Goal: Task Accomplishment & Management: Complete application form

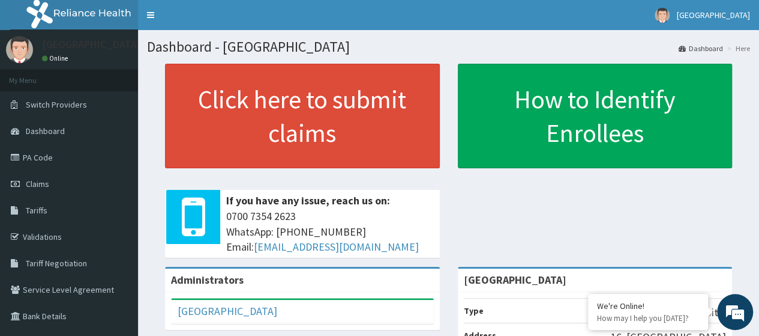
click at [74, 191] on link "Claims" at bounding box center [69, 183] width 138 height 26
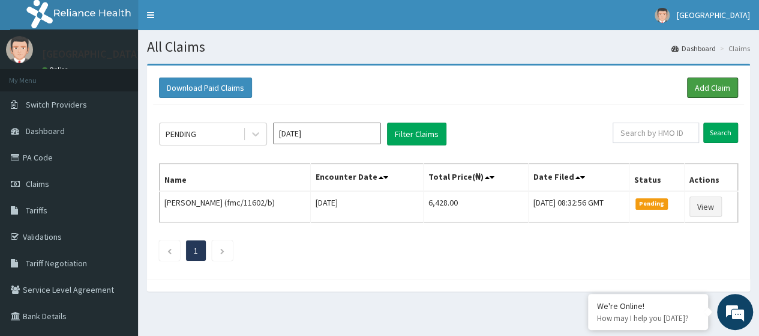
click at [715, 82] on link "Add Claim" at bounding box center [712, 87] width 51 height 20
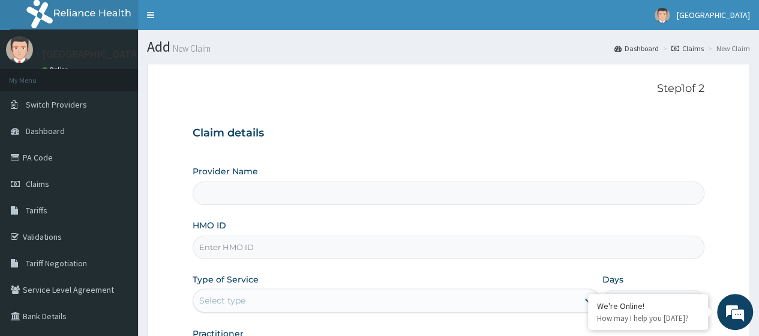
click at [304, 247] on input "HMO ID" at bounding box center [449, 246] width 512 height 23
type input "[GEOGRAPHIC_DATA]"
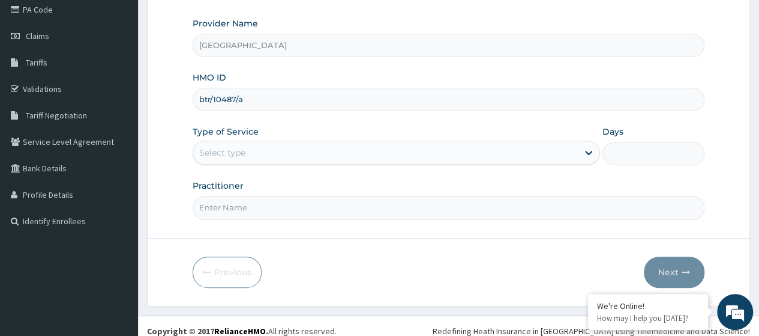
scroll to position [155, 0]
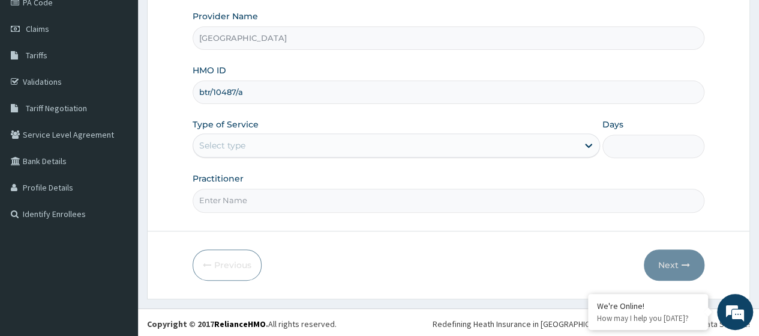
type input "btr/10487/a"
click at [441, 140] on div "Select type" at bounding box center [385, 145] width 385 height 19
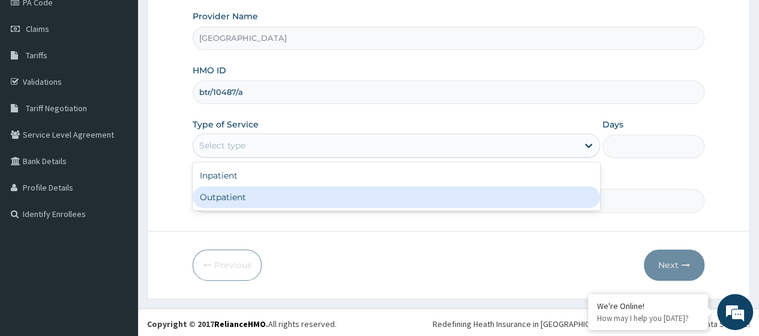
click at [423, 194] on div "Outpatient" at bounding box center [397, 197] width 408 height 22
type input "1"
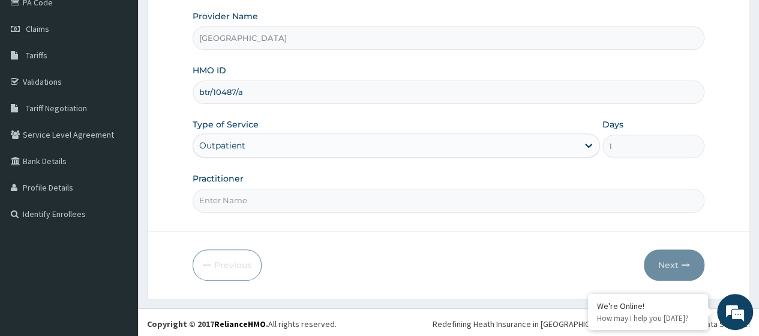
click at [406, 193] on input "Practitioner" at bounding box center [449, 199] width 512 height 23
type input "DrOjo"
click at [684, 263] on icon "button" at bounding box center [686, 265] width 8 height 8
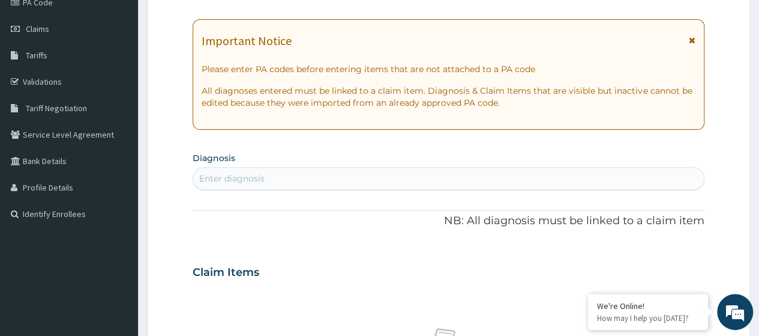
click at [759, 37] on section "Step 2 of 2 PA Code / Prescription Code Enter Code(Secondary Care Only) Encount…" at bounding box center [448, 288] width 621 height 777
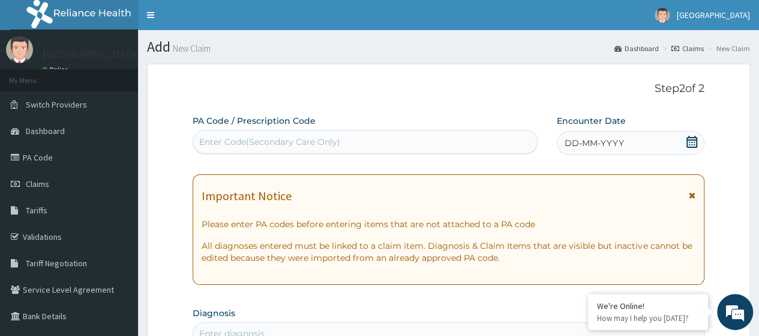
click at [687, 133] on div "DD-MM-YYYY" at bounding box center [631, 143] width 148 height 24
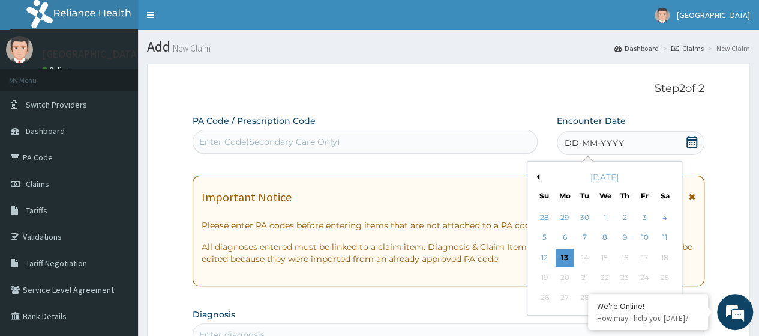
click at [540, 255] on div "12" at bounding box center [544, 258] width 18 height 18
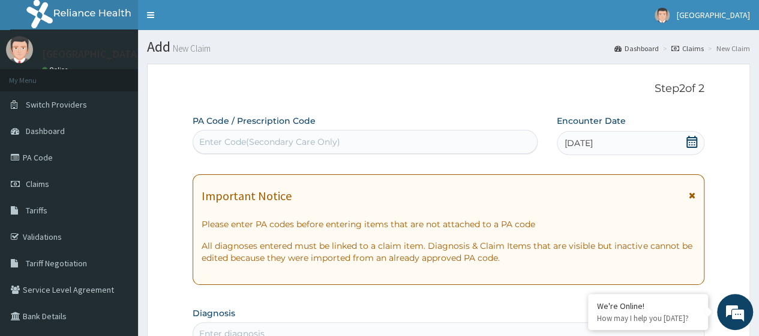
scroll to position [294, 0]
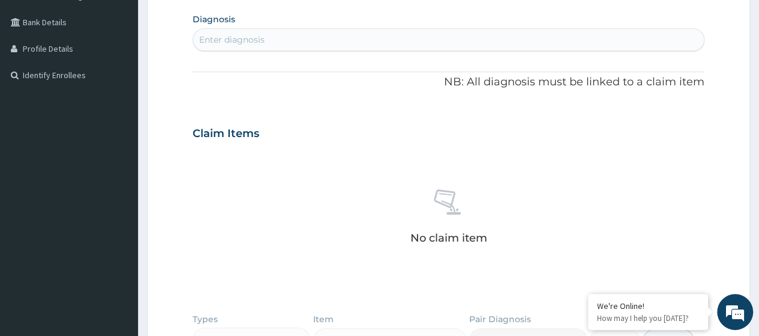
click at [429, 25] on section "Diagnosis Enter diagnosis" at bounding box center [449, 30] width 512 height 41
click at [422, 40] on div "Enter diagnosis" at bounding box center [448, 39] width 511 height 19
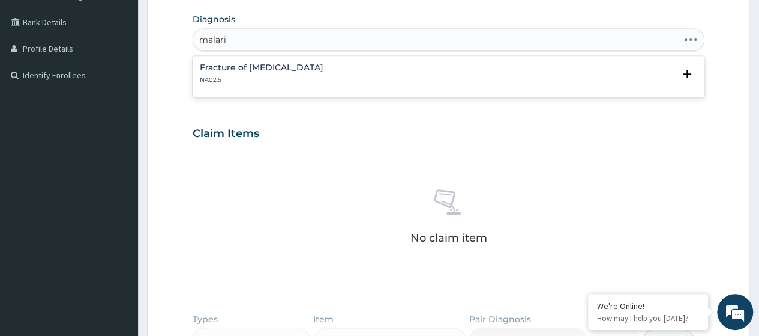
type input "[MEDICAL_DATA]"
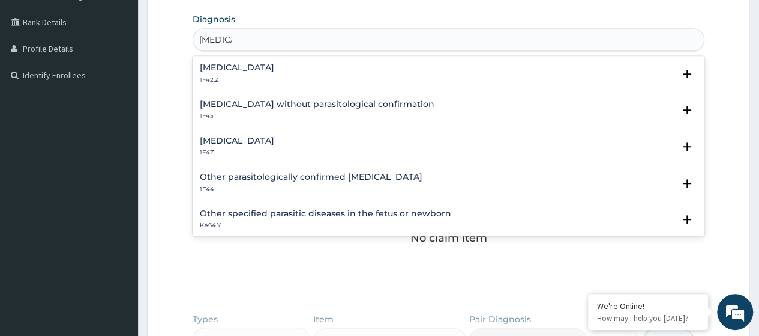
click at [274, 141] on h4 "[MEDICAL_DATA]" at bounding box center [237, 140] width 74 height 9
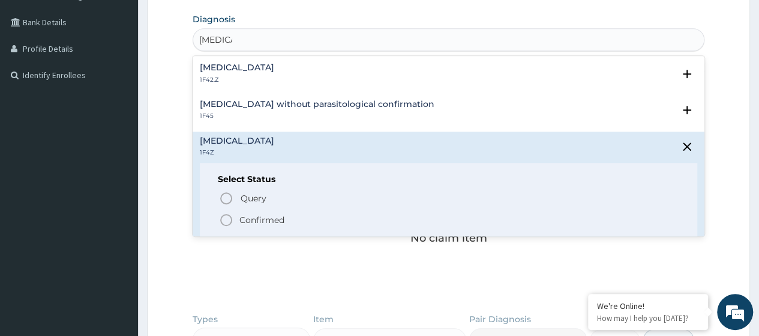
click at [252, 214] on p "Confirmed" at bounding box center [262, 220] width 45 height 12
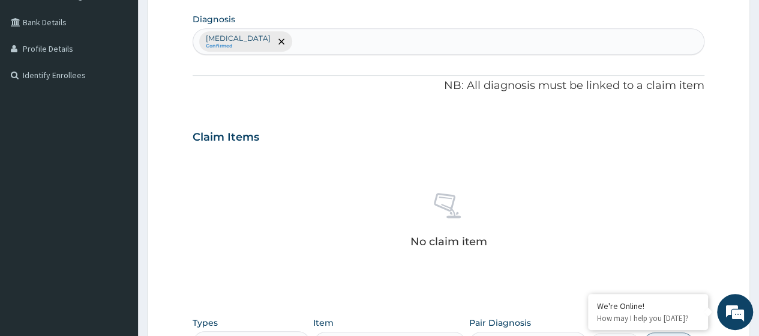
scroll to position [528, 0]
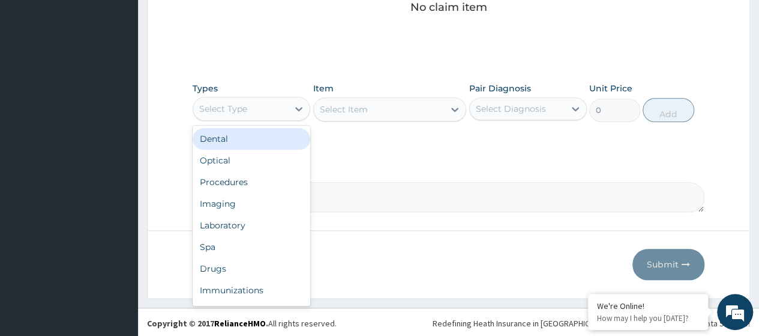
click at [275, 100] on div "Select Type" at bounding box center [240, 108] width 95 height 19
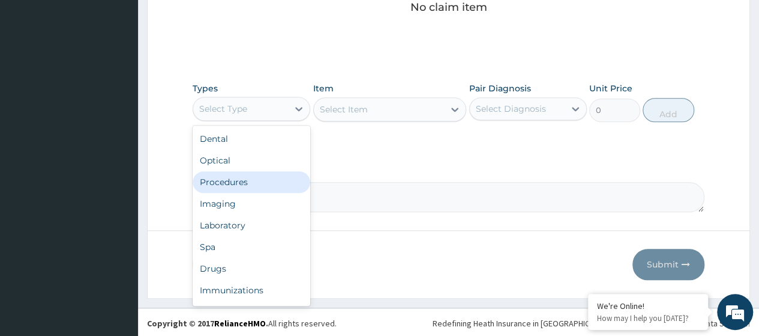
click at [264, 181] on div "Procedures" at bounding box center [252, 182] width 118 height 22
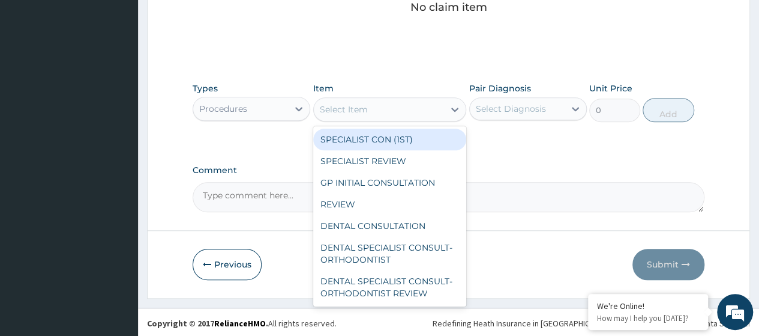
click at [432, 111] on div "Select Item" at bounding box center [379, 109] width 131 height 19
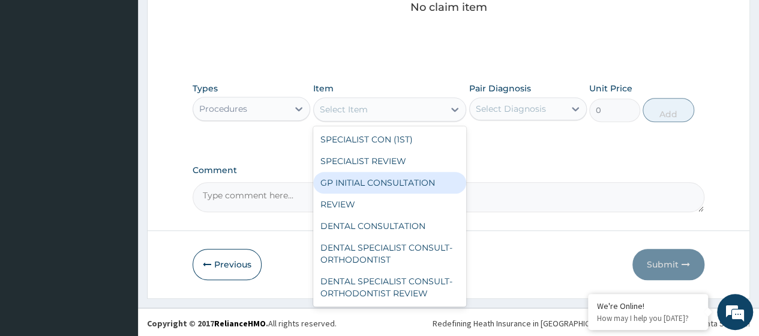
click at [413, 186] on div "GP INITIAL CONSULTATION" at bounding box center [390, 183] width 154 height 22
type input "1500"
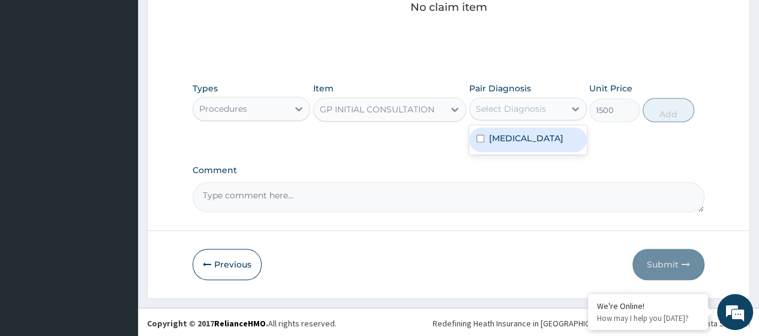
click at [522, 105] on div "Select Diagnosis" at bounding box center [511, 109] width 70 height 12
click at [517, 135] on label "[MEDICAL_DATA]" at bounding box center [526, 138] width 74 height 12
checkbox input "true"
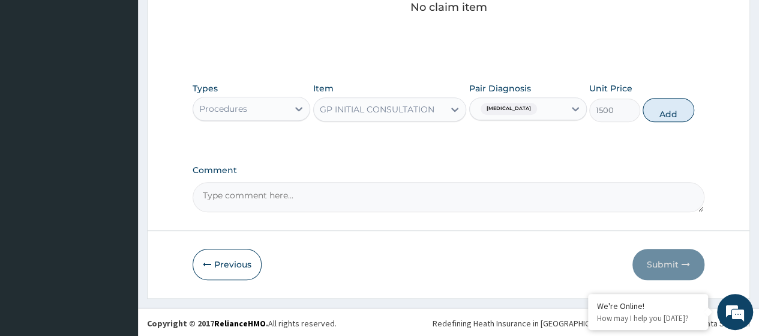
click at [652, 107] on button "Add" at bounding box center [668, 110] width 51 height 24
type input "0"
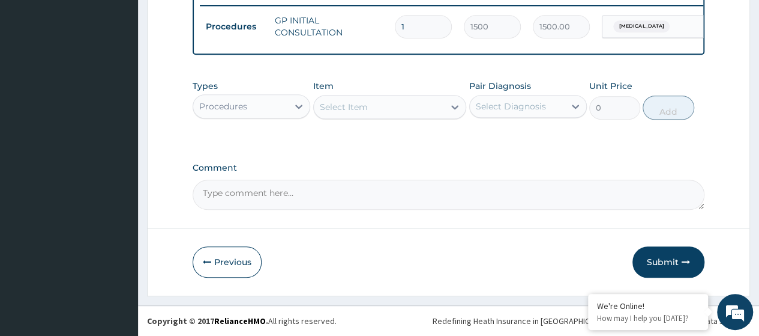
scroll to position [480, 0]
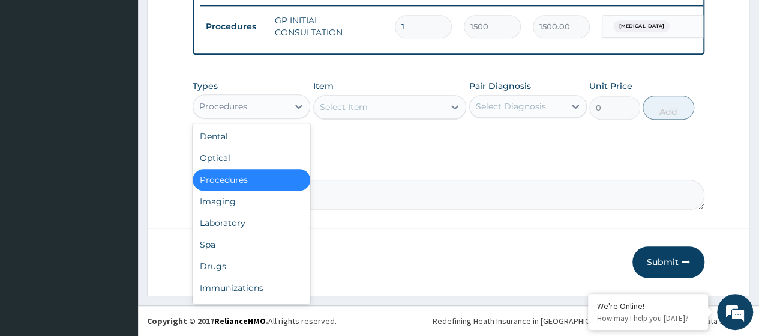
click at [278, 95] on div "Procedures" at bounding box center [252, 106] width 118 height 24
click at [265, 226] on div "Laboratory" at bounding box center [252, 223] width 118 height 22
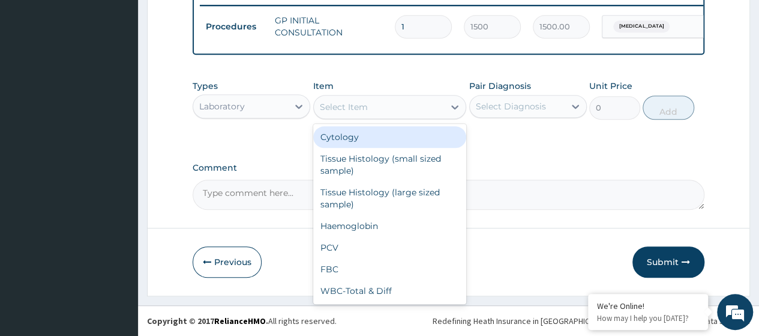
click at [413, 109] on div "Select Item" at bounding box center [379, 106] width 131 height 19
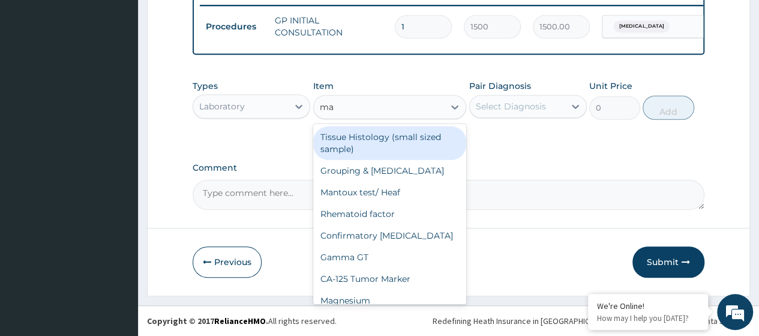
type input "mal"
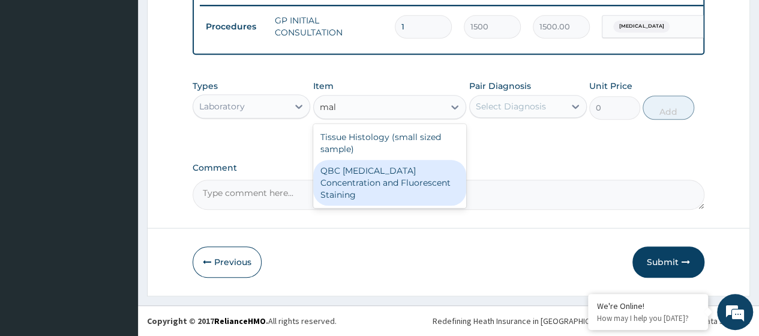
click at [427, 167] on div "QBC [MEDICAL_DATA] Concentration and Fluorescent Staining" at bounding box center [390, 183] width 154 height 46
type input "1500"
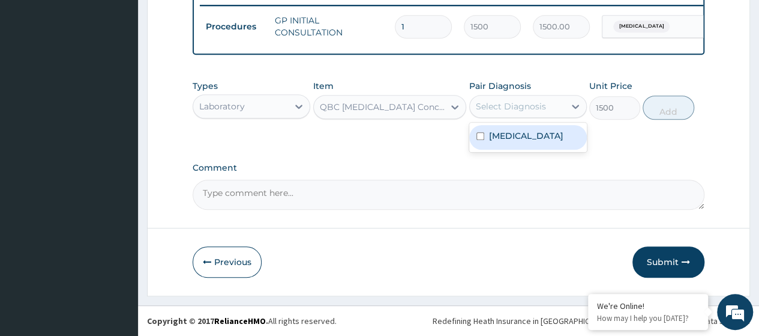
click at [536, 107] on div "Select Diagnosis" at bounding box center [511, 106] width 70 height 12
click at [522, 135] on label "[MEDICAL_DATA]" at bounding box center [526, 136] width 74 height 12
checkbox input "true"
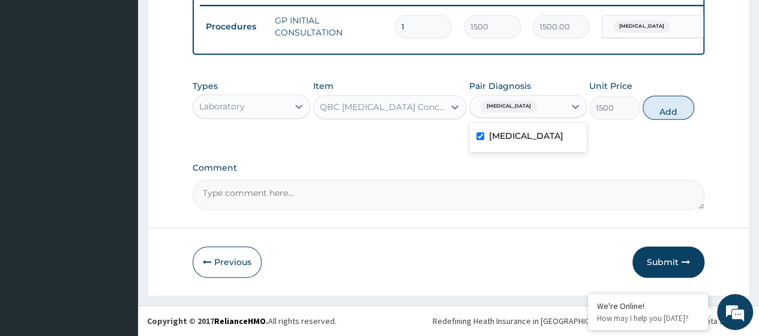
click at [668, 116] on button "Add" at bounding box center [668, 107] width 51 height 24
type input "0"
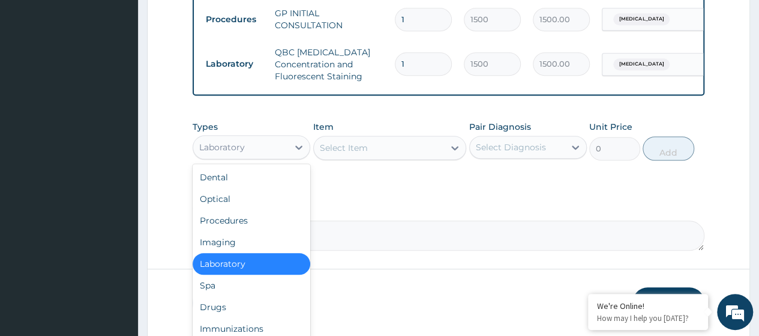
click at [292, 147] on div at bounding box center [299, 147] width 22 height 22
click at [265, 317] on div "Drugs" at bounding box center [252, 307] width 118 height 22
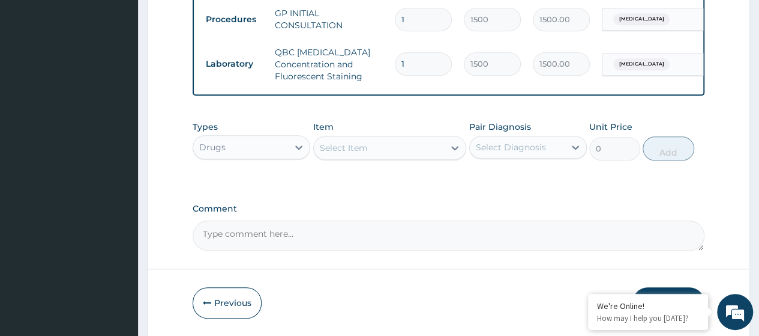
click at [388, 157] on div "Select Item" at bounding box center [379, 147] width 131 height 19
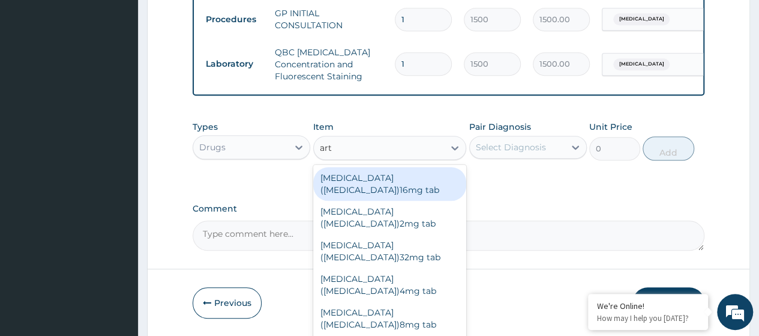
type input "arte"
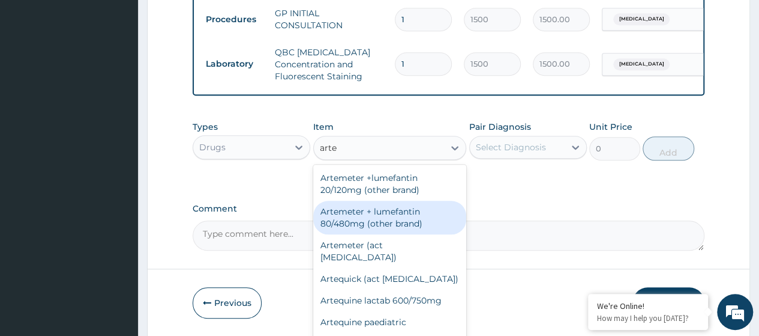
click at [409, 222] on div "Artemeter + lumefantin 80/480mg (other brand)" at bounding box center [390, 217] width 154 height 34
type input "153.6"
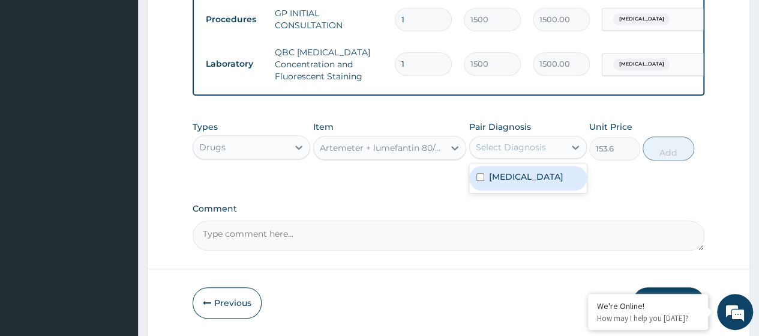
click at [570, 152] on icon at bounding box center [576, 147] width 12 height 12
click at [564, 182] on label "[MEDICAL_DATA]" at bounding box center [526, 176] width 74 height 12
checkbox input "true"
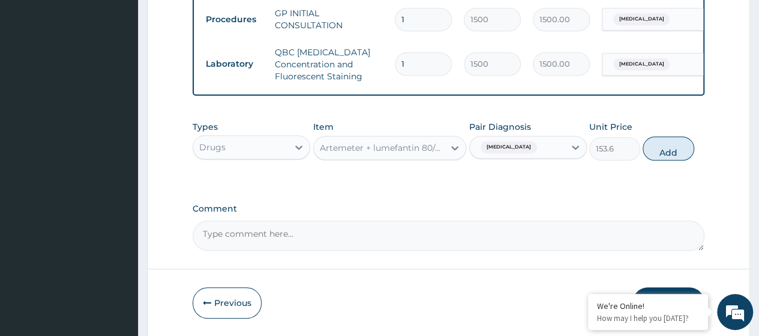
click at [671, 160] on button "Add" at bounding box center [668, 148] width 51 height 24
type input "0"
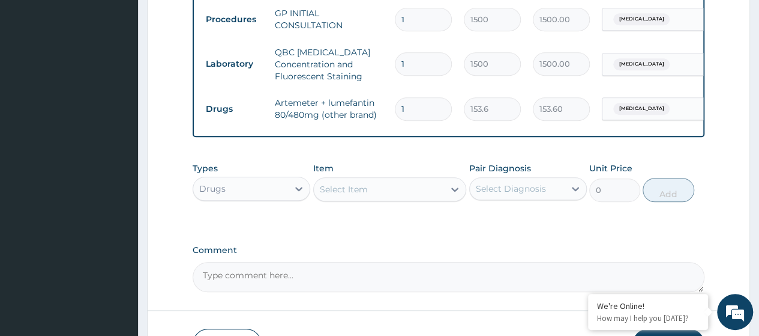
type input "0.00"
type input "6"
type input "921.60"
type input "6"
click at [408, 199] on div "Select Item" at bounding box center [379, 188] width 131 height 19
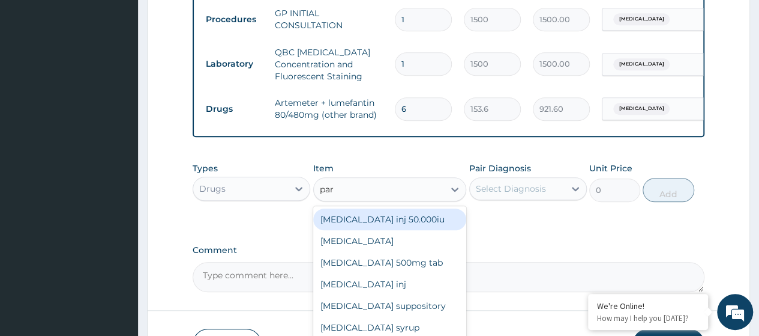
type input "para"
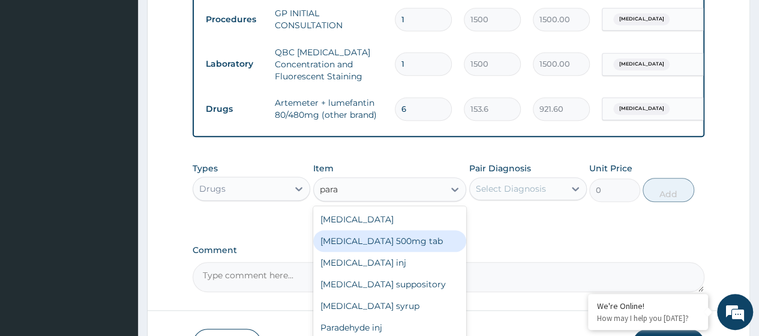
click at [408, 252] on div "[MEDICAL_DATA] 500mg tab" at bounding box center [390, 241] width 154 height 22
type input "5.6"
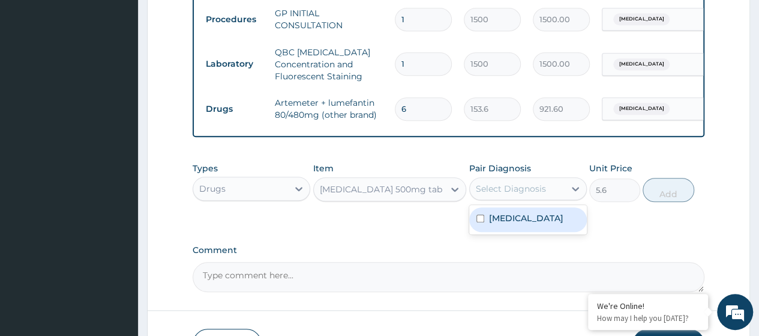
drag, startPoint x: 536, startPoint y: 193, endPoint x: 534, endPoint y: 220, distance: 27.1
click at [534, 200] on div "option [MEDICAL_DATA], selected. option [MEDICAL_DATA] focused, 1 of 1. 1 resul…" at bounding box center [528, 188] width 118 height 23
click at [534, 220] on div "[MEDICAL_DATA]" at bounding box center [528, 219] width 118 height 25
checkbox input "true"
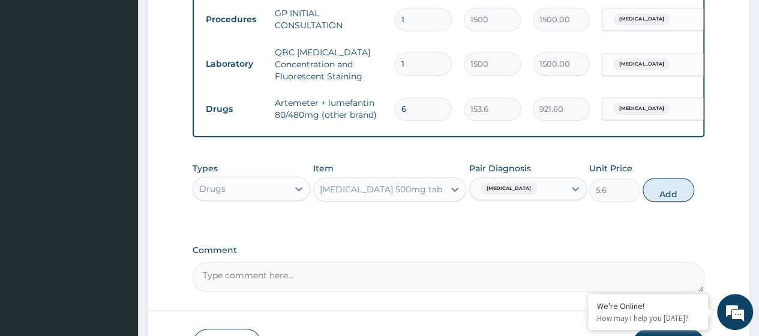
click at [667, 202] on button "Add" at bounding box center [668, 190] width 51 height 24
type input "0"
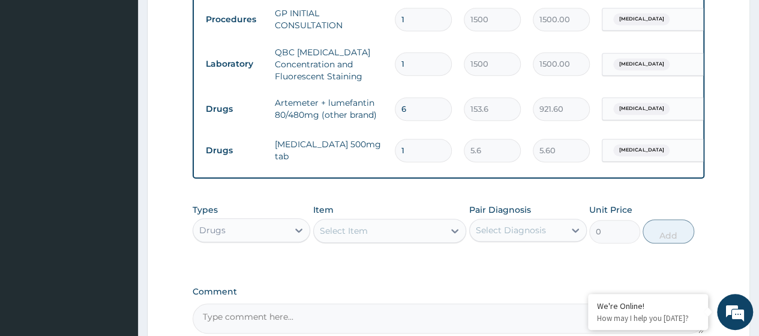
type input "18"
type input "100.80"
type input "18"
click at [415, 240] on div "Select Item" at bounding box center [379, 230] width 131 height 19
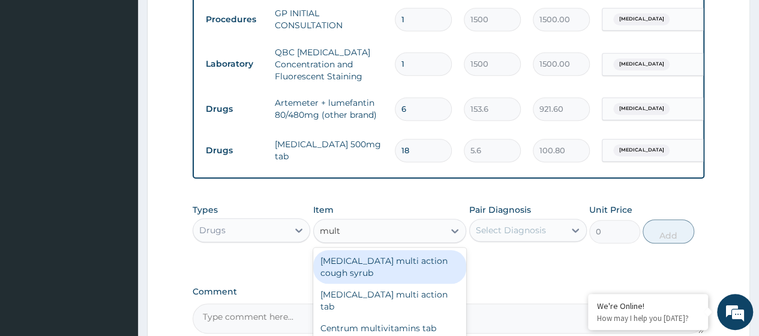
type input "multi"
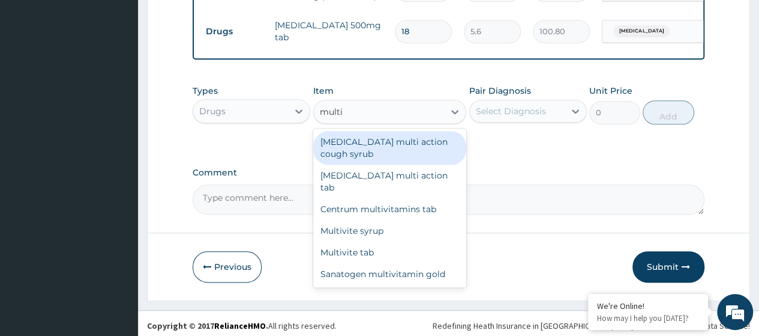
scroll to position [600, 0]
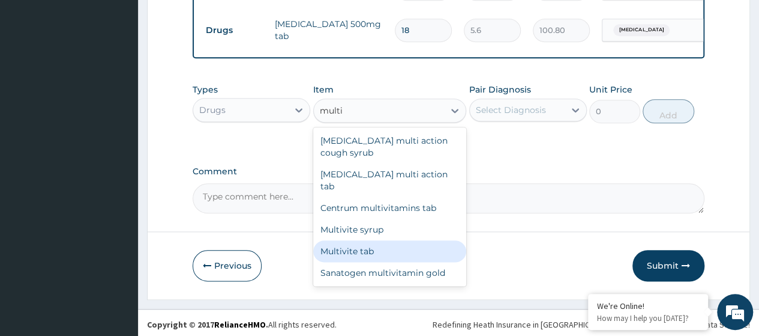
click at [385, 240] on div "Multivite tab" at bounding box center [390, 251] width 154 height 22
type input "14.4"
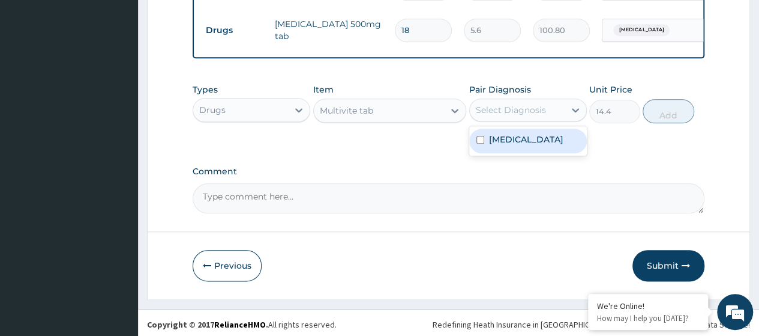
click at [557, 115] on div "Select Diagnosis" at bounding box center [517, 109] width 95 height 19
click at [558, 145] on label "[MEDICAL_DATA]" at bounding box center [526, 139] width 74 height 12
checkbox input "true"
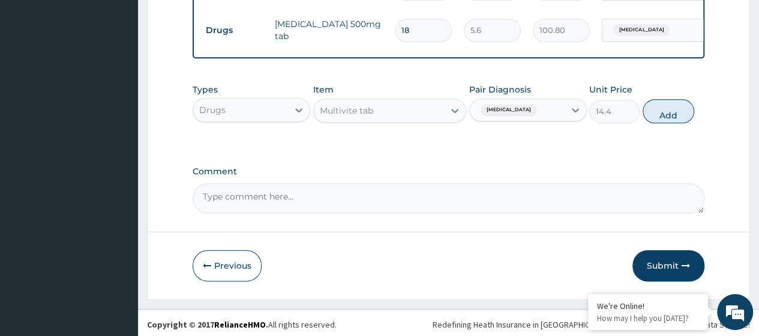
click at [665, 123] on button "Add" at bounding box center [668, 111] width 51 height 24
type input "0"
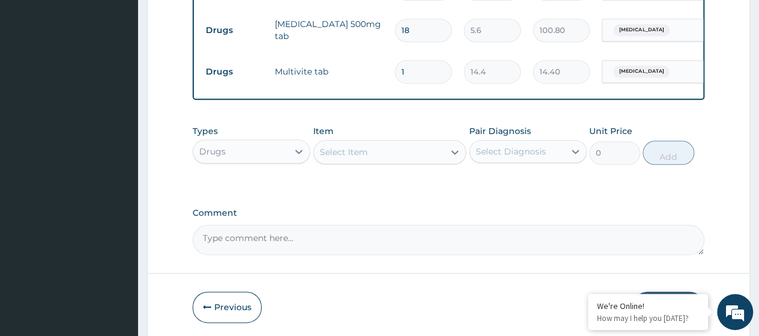
type input "15"
type input "216.00"
type input "1"
type input "14.40"
type input "0.00"
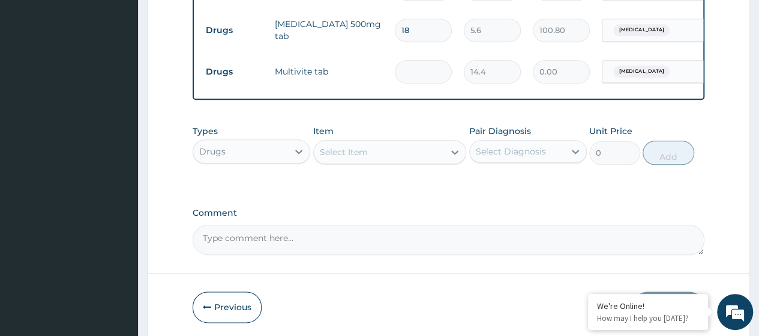
type input "2"
type input "28.80"
type input "28"
type input "403.20"
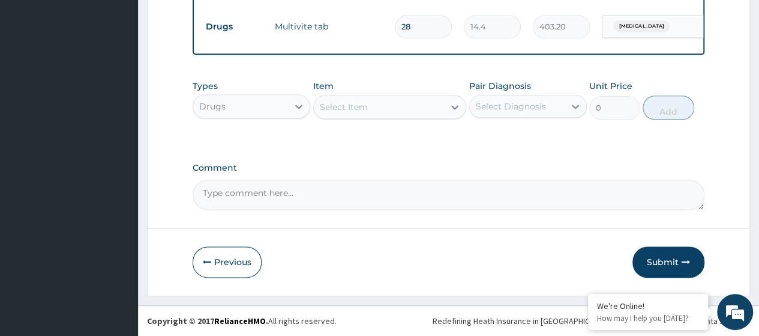
type input "28"
click at [680, 259] on button "Submit" at bounding box center [669, 261] width 72 height 31
